Goal: Browse casually: Explore the website without a specific task or goal

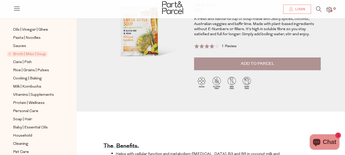
scroll to position [77, 0]
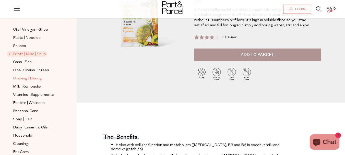
click at [26, 76] on span "Cooking | Baking" at bounding box center [27, 79] width 29 height 6
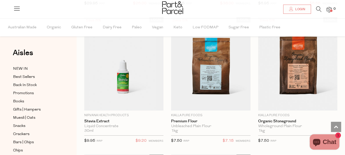
scroll to position [2121, 0]
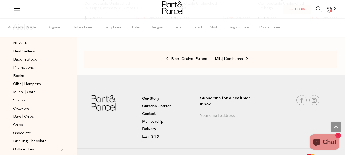
scroll to position [51, 0]
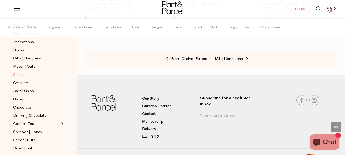
click at [19, 72] on span "Snacks" at bounding box center [19, 75] width 13 height 6
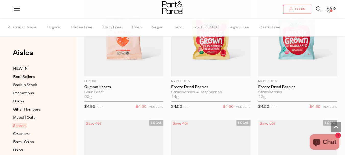
scroll to position [894, 0]
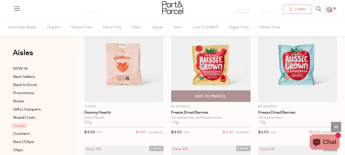
click at [209, 65] on img at bounding box center [210, 55] width 79 height 94
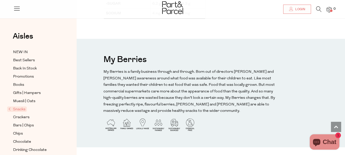
scroll to position [562, 0]
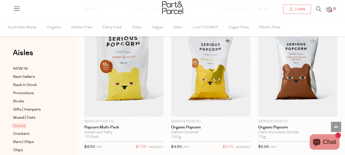
scroll to position [1984, 0]
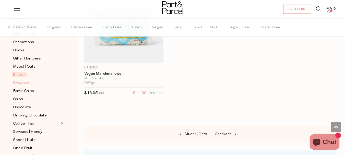
scroll to position [77, 0]
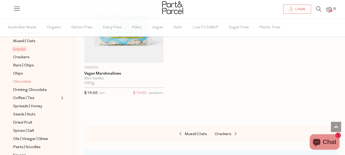
click at [20, 79] on span "Chocolate" at bounding box center [22, 82] width 18 height 6
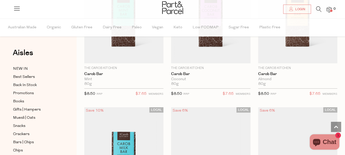
scroll to position [2121, 0]
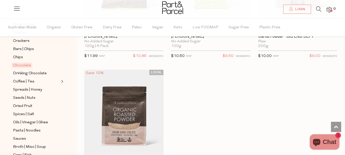
scroll to position [102, 0]
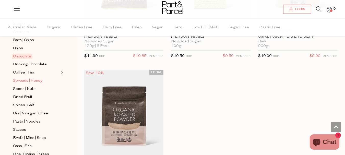
click at [23, 78] on span "Spreads | Honey" at bounding box center [27, 81] width 29 height 6
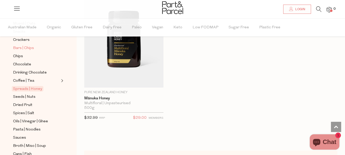
scroll to position [102, 0]
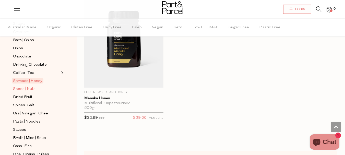
click at [18, 86] on span "Seeds | Nuts" at bounding box center [24, 89] width 22 height 6
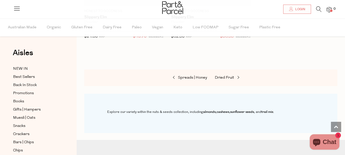
scroll to position [2223, 0]
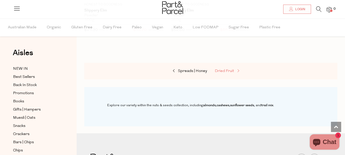
click at [228, 69] on span "Dried Fruit" at bounding box center [224, 71] width 19 height 4
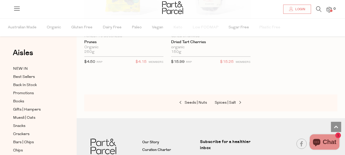
scroll to position [562, 0]
